Goal: Information Seeking & Learning: Learn about a topic

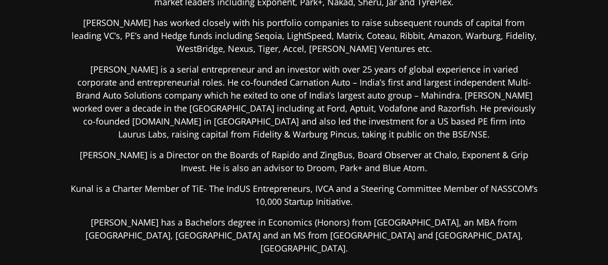
scroll to position [304, 0]
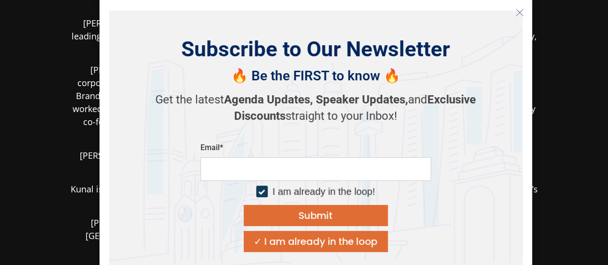
click at [516, 15] on icon "Close" at bounding box center [519, 12] width 9 height 9
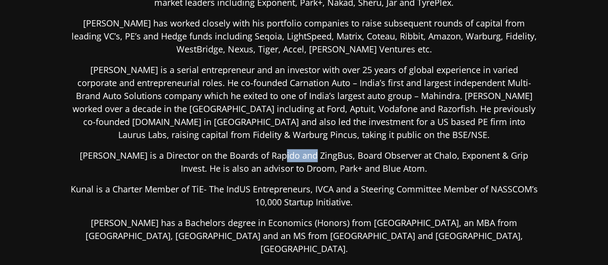
drag, startPoint x: 272, startPoint y: 152, endPoint x: 303, endPoint y: 152, distance: 30.3
click at [303, 152] on p "[PERSON_NAME] is a Director on the Boards of Rapido and ZingBus, Board Observer…" at bounding box center [304, 162] width 467 height 26
copy p "ZingBus"
drag, startPoint x: 283, startPoint y: 168, endPoint x: 305, endPoint y: 168, distance: 22.6
click at [305, 168] on p "[PERSON_NAME] is a Director on the Boards of Rapido and ZingBus, Board Observer…" at bounding box center [304, 162] width 467 height 26
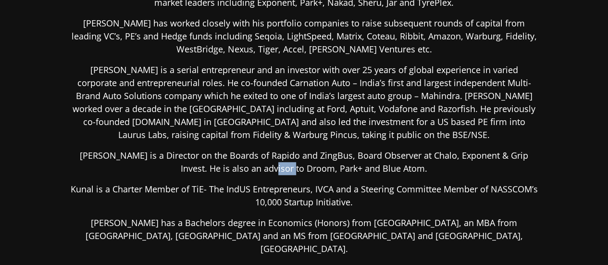
copy p "Droom"
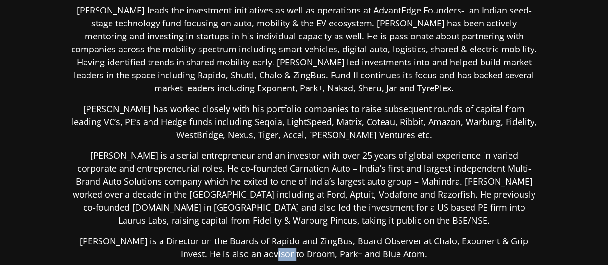
scroll to position [218, 0]
drag, startPoint x: 344, startPoint y: 87, endPoint x: 377, endPoint y: 89, distance: 32.2
click at [377, 89] on p "[PERSON_NAME] leads the investment initiatives as well as operations at AdvantE…" at bounding box center [304, 49] width 467 height 91
copy p "TyrePlex"
click at [268, 88] on p "[PERSON_NAME] leads the investment initiatives as well as operations at AdvantE…" at bounding box center [304, 49] width 467 height 91
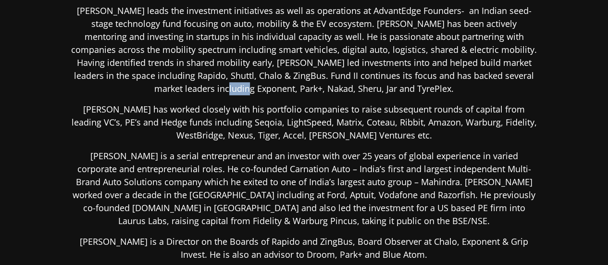
click at [268, 88] on p "[PERSON_NAME] leads the investment initiatives as well as operations at AdvantE…" at bounding box center [304, 49] width 467 height 91
click at [237, 88] on p "[PERSON_NAME] leads the investment initiatives as well as operations at AdvantE…" at bounding box center [304, 49] width 467 height 91
copy p "Park+"
drag, startPoint x: 356, startPoint y: 252, endPoint x: 396, endPoint y: 250, distance: 39.4
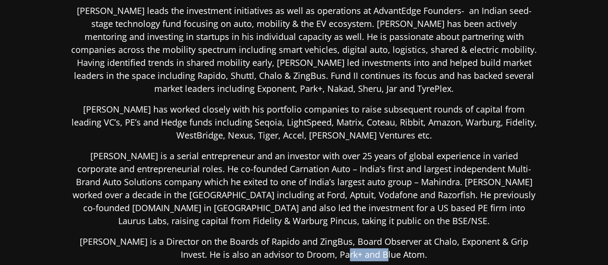
click at [396, 250] on p "[PERSON_NAME] is a Director on the Boards of Rapido and ZingBus, Board Observer…" at bounding box center [304, 248] width 467 height 26
copy p "Blue Atom"
